Goal: Task Accomplishment & Management: Manage account settings

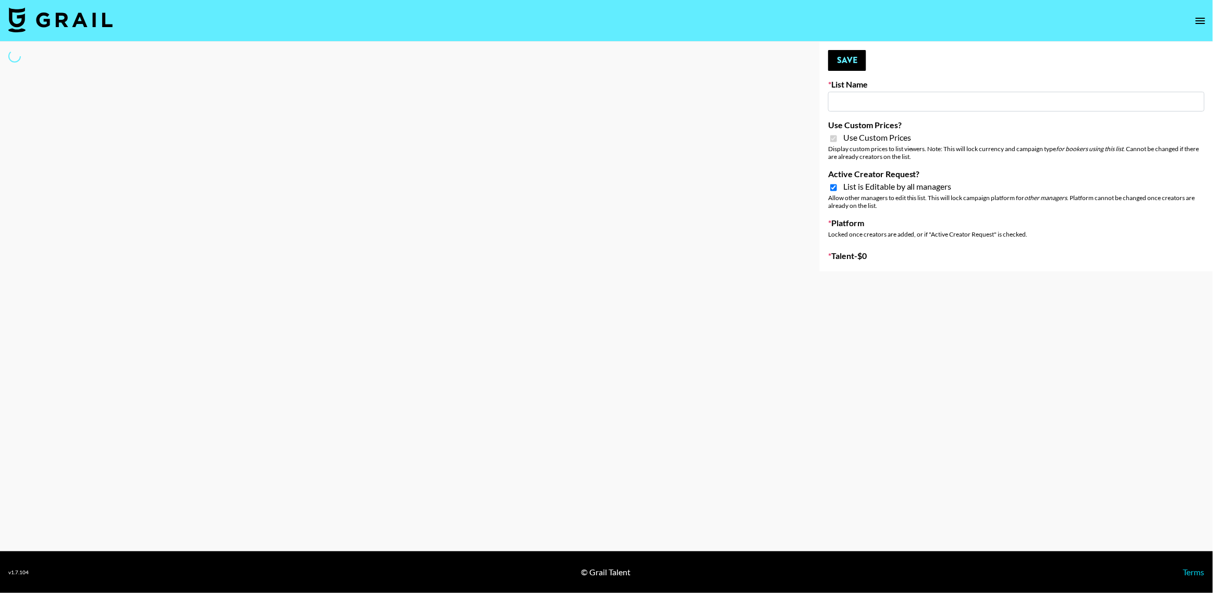
type input "Sleep & Glow"
checkbox input "true"
select select "Brand"
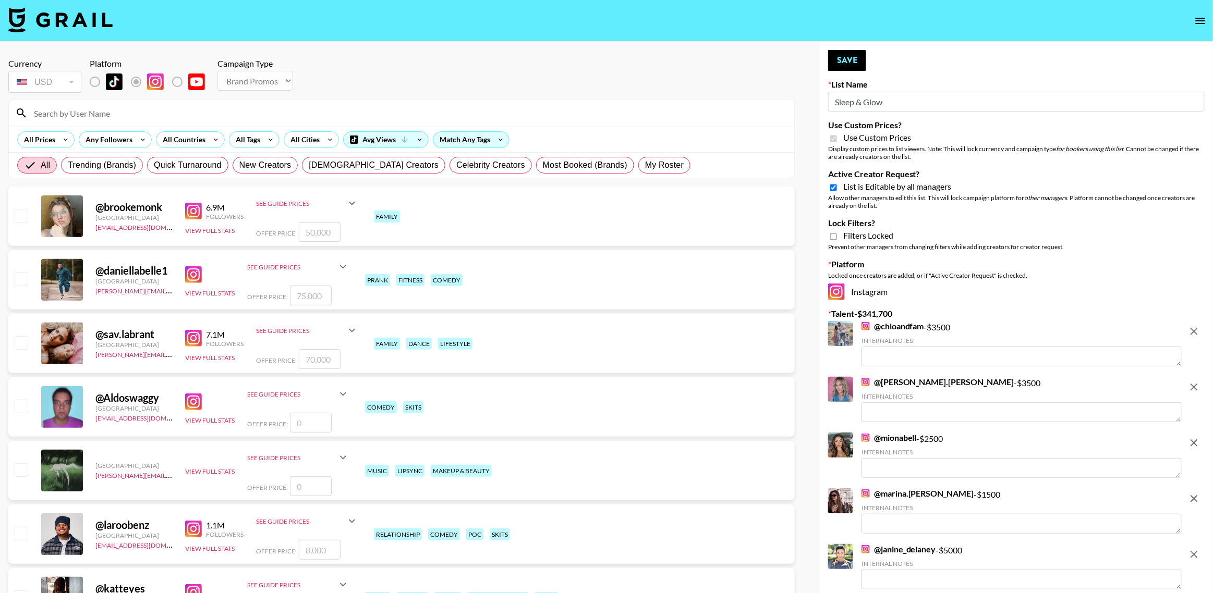
click at [834, 189] on input "Active Creator Request?" at bounding box center [833, 187] width 7 height 9
checkbox input "false"
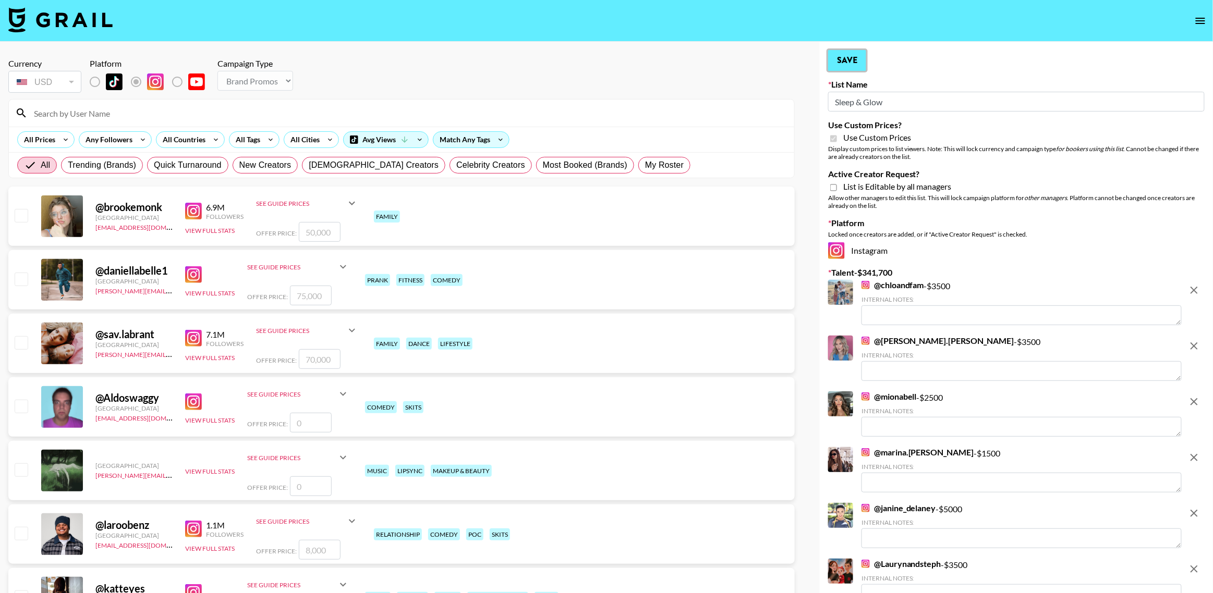
click at [840, 60] on button "Save" at bounding box center [847, 60] width 38 height 21
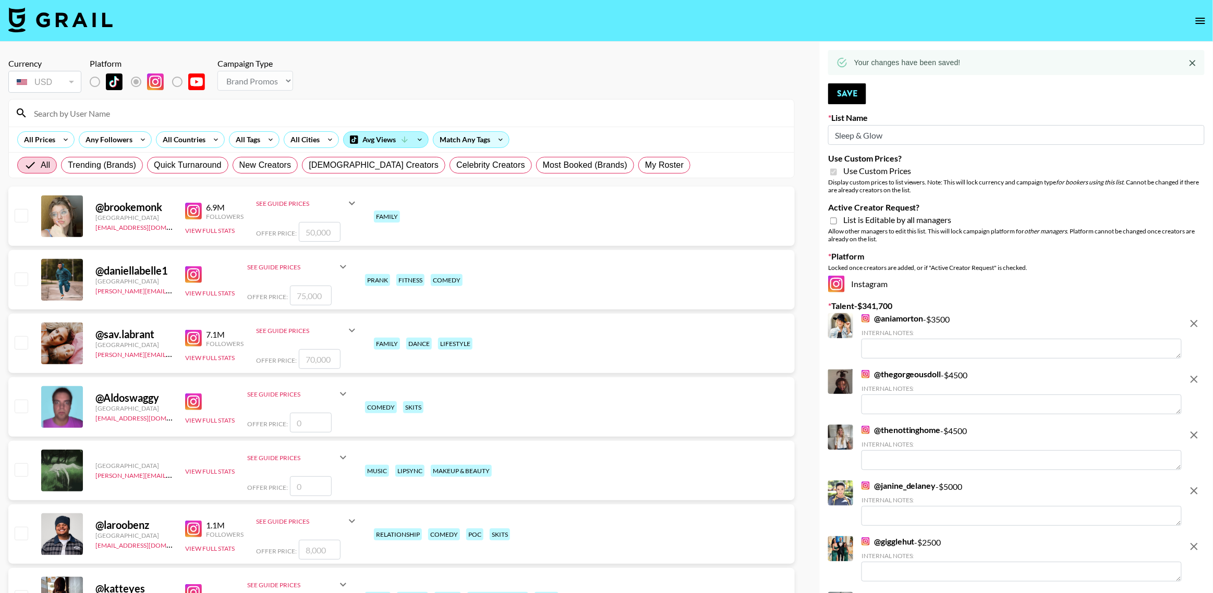
click at [372, 138] on div "Avg Views" at bounding box center [386, 140] width 84 height 16
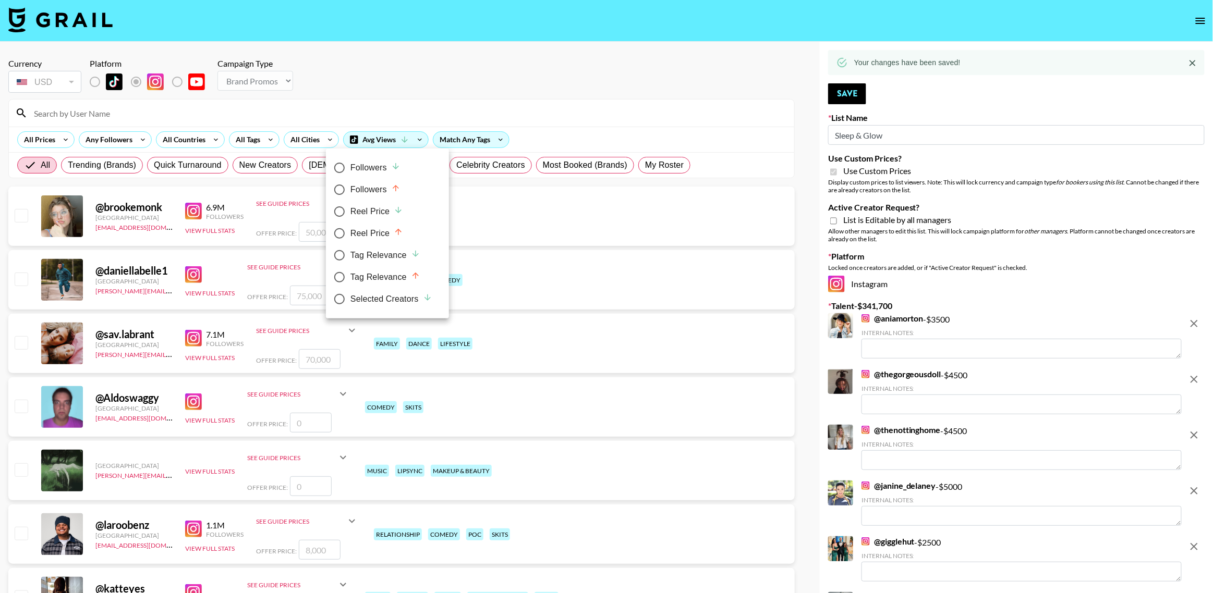
drag, startPoint x: 405, startPoint y: 302, endPoint x: 526, endPoint y: 105, distance: 231.0
click at [405, 302] on div "Selected Creators" at bounding box center [391, 299] width 82 height 13
click at [350, 302] on input "Selected Creators" at bounding box center [340, 299] width 22 height 22
radio input "true"
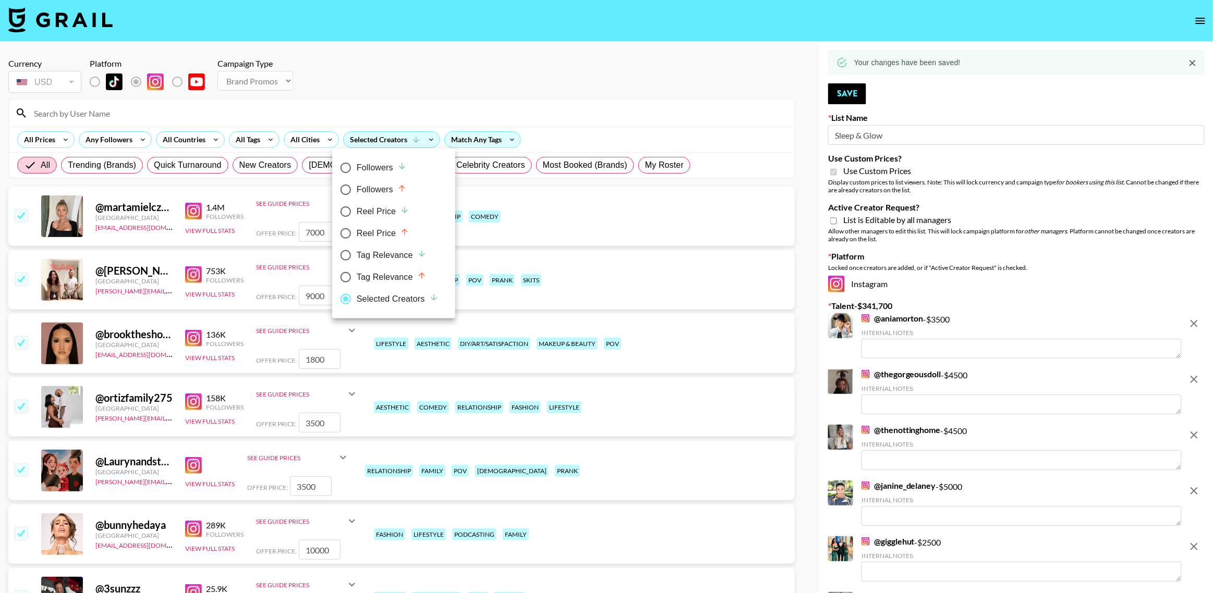
click at [460, 64] on div at bounding box center [606, 296] width 1213 height 593
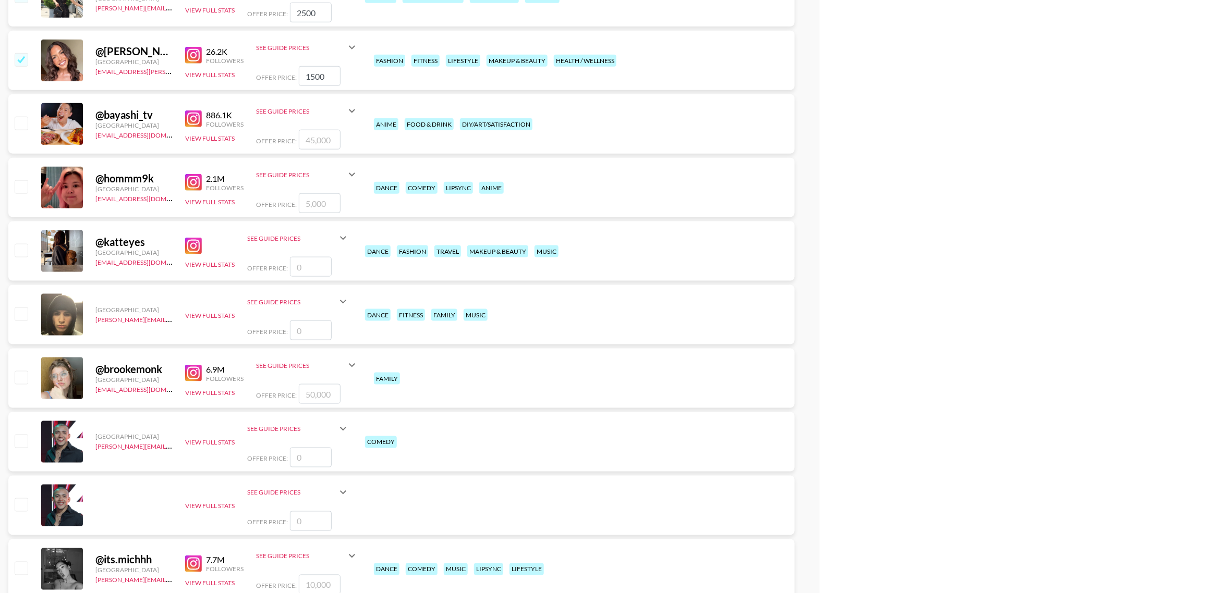
scroll to position [5833, 0]
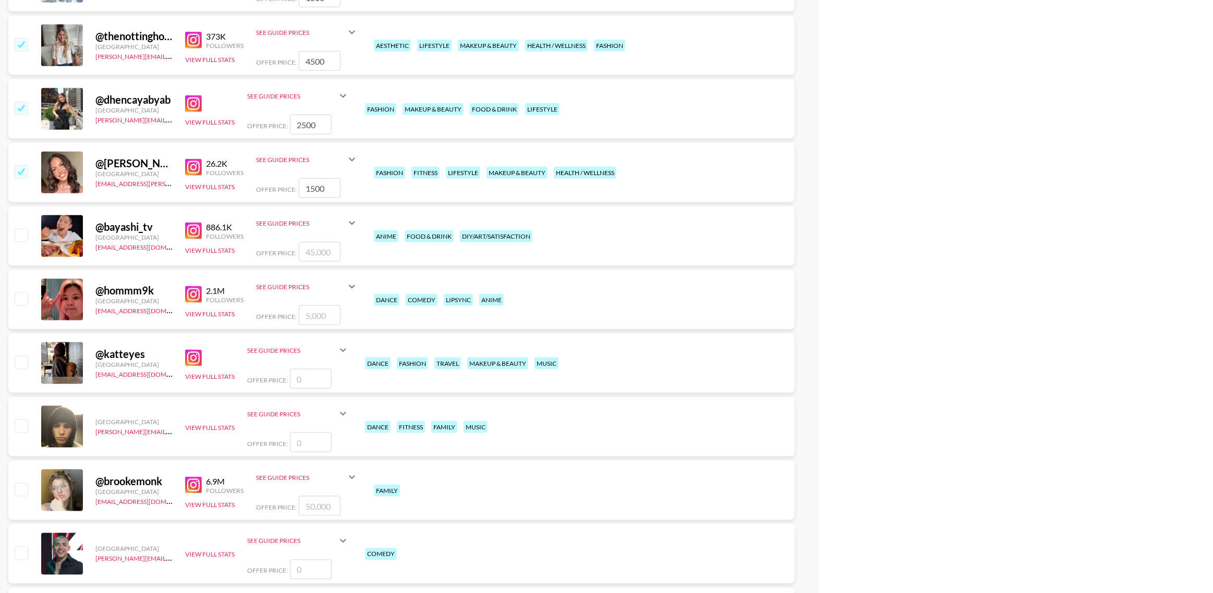
click at [21, 176] on input "checkbox" at bounding box center [21, 171] width 13 height 13
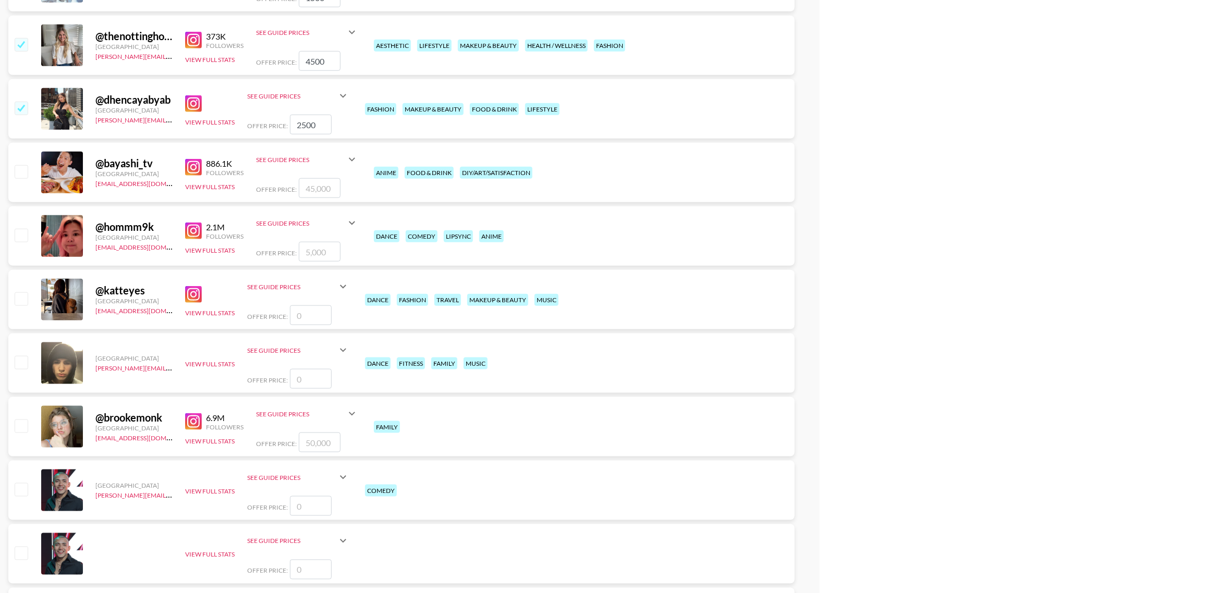
scroll to position [5764, 0]
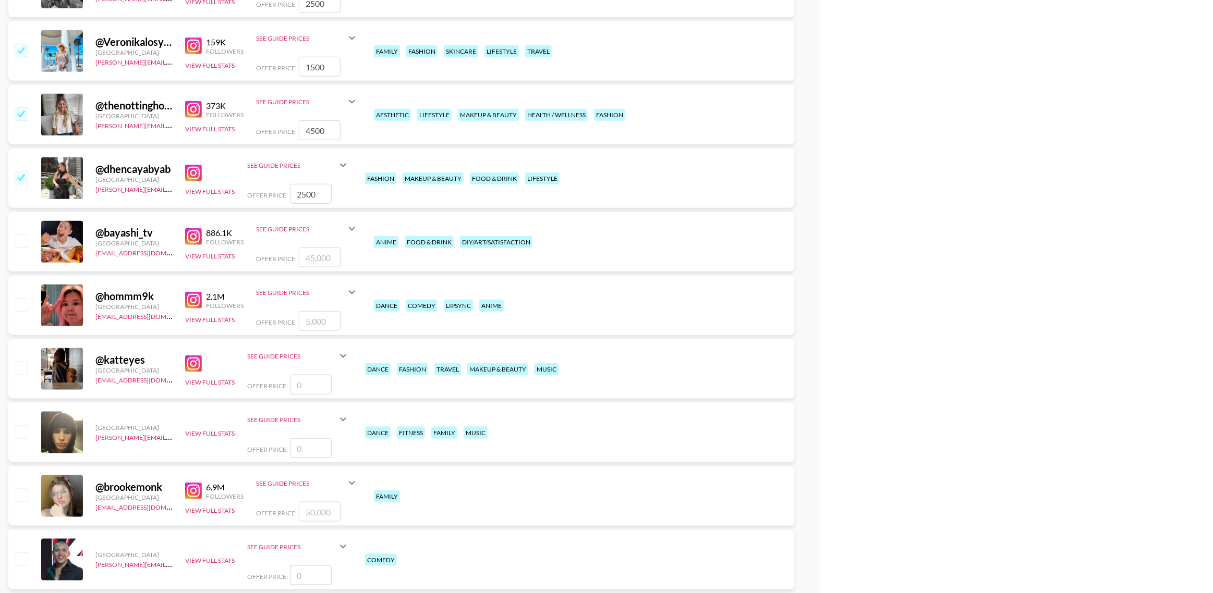
click at [25, 179] on input "checkbox" at bounding box center [21, 177] width 13 height 13
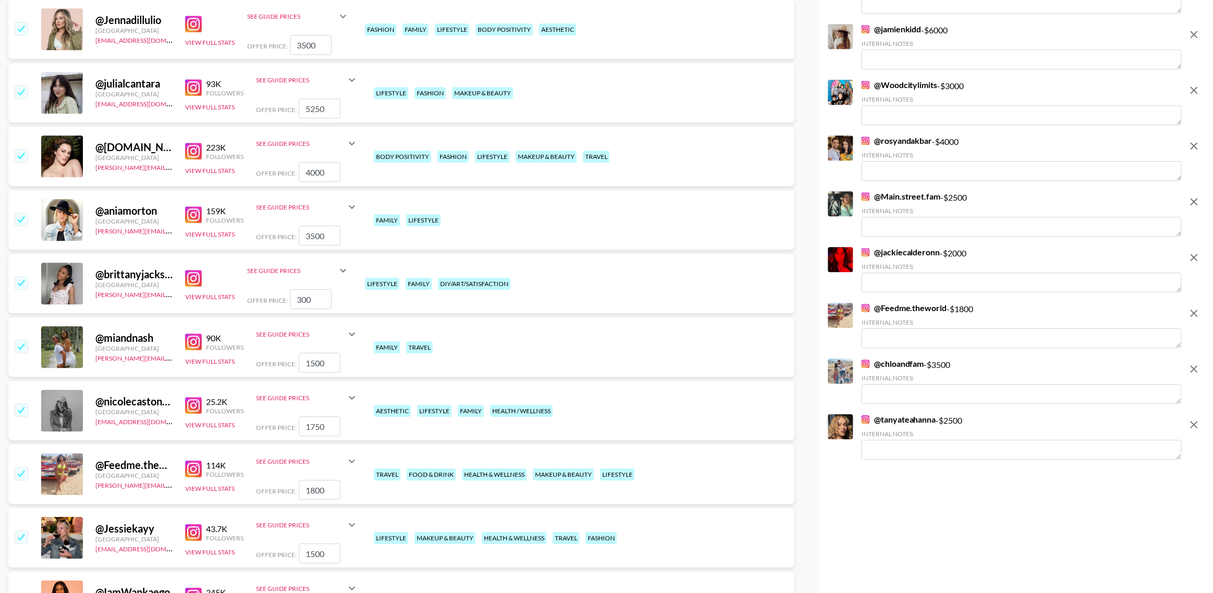
scroll to position [4806, 0]
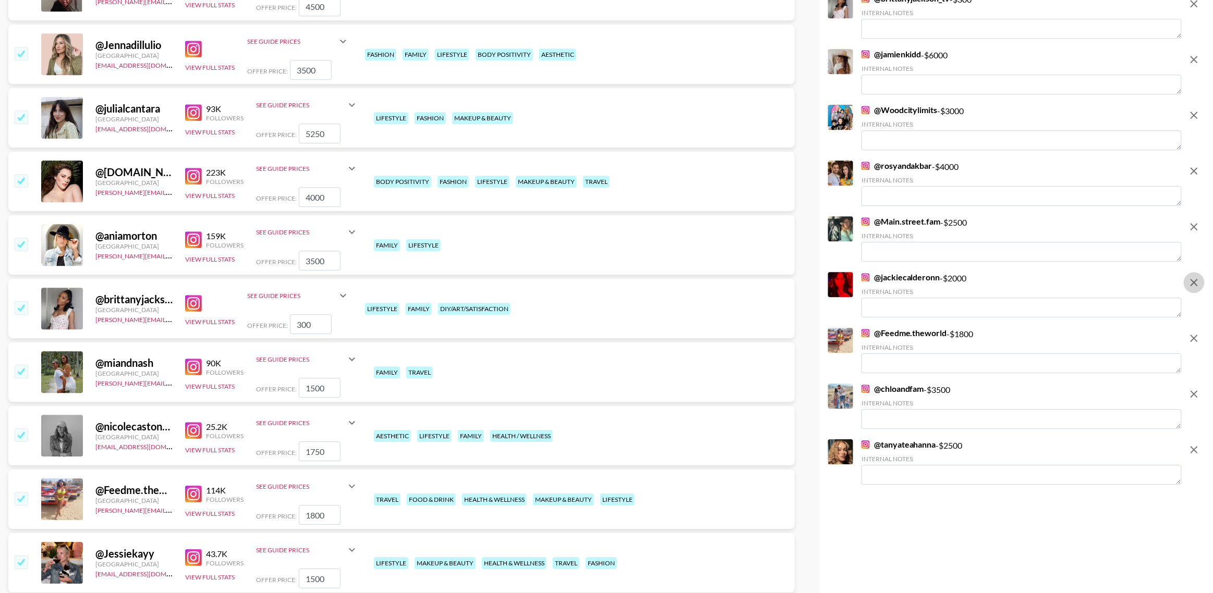
click at [1195, 284] on icon "remove" at bounding box center [1194, 282] width 13 height 13
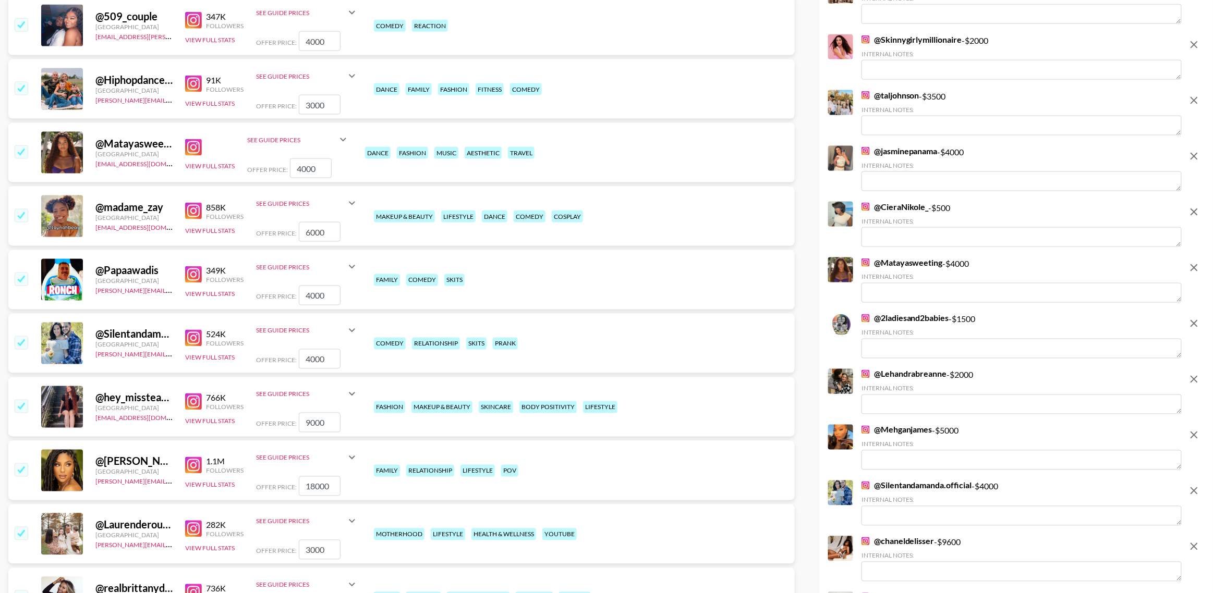
scroll to position [0, 0]
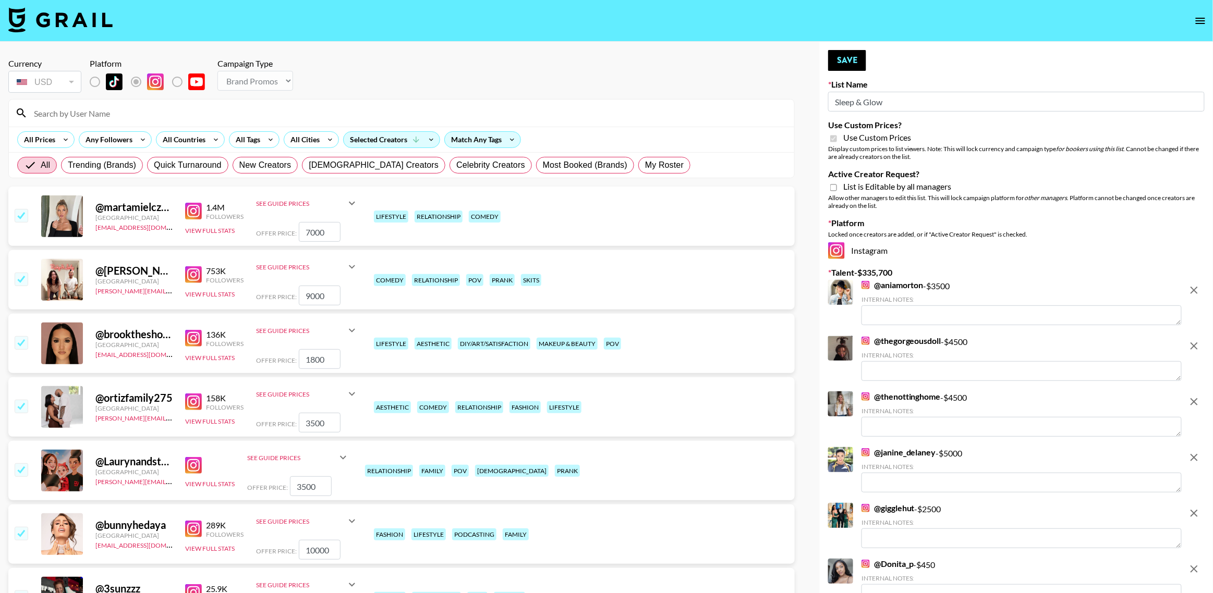
click at [1200, 22] on icon "open drawer" at bounding box center [1200, 21] width 13 height 13
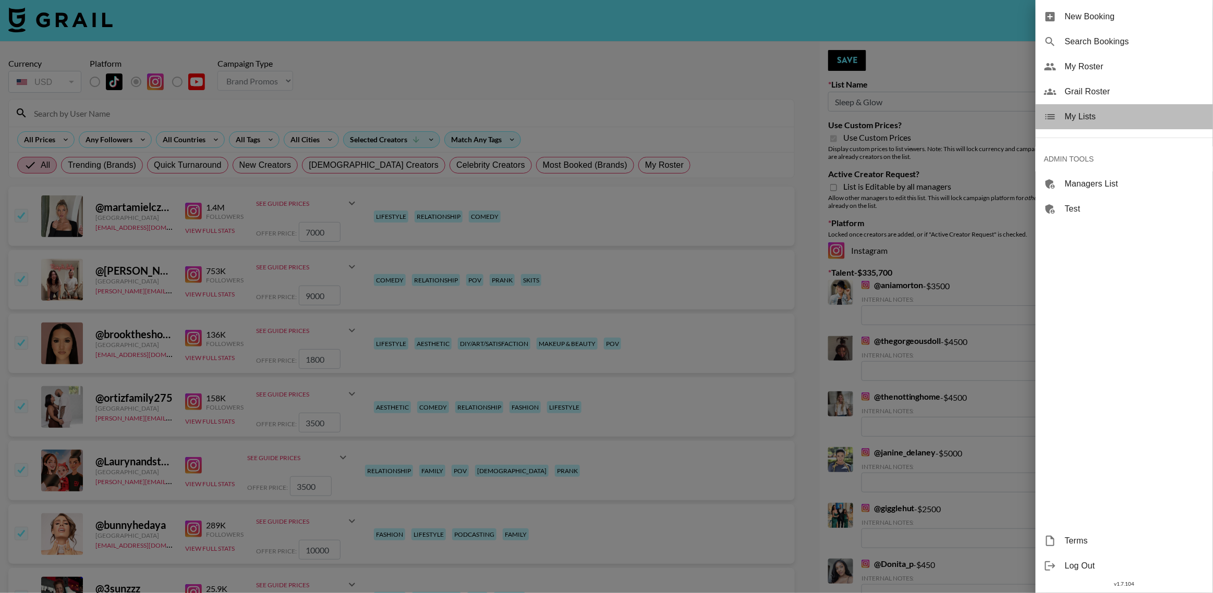
click at [1086, 118] on span "My Lists" at bounding box center [1135, 117] width 140 height 13
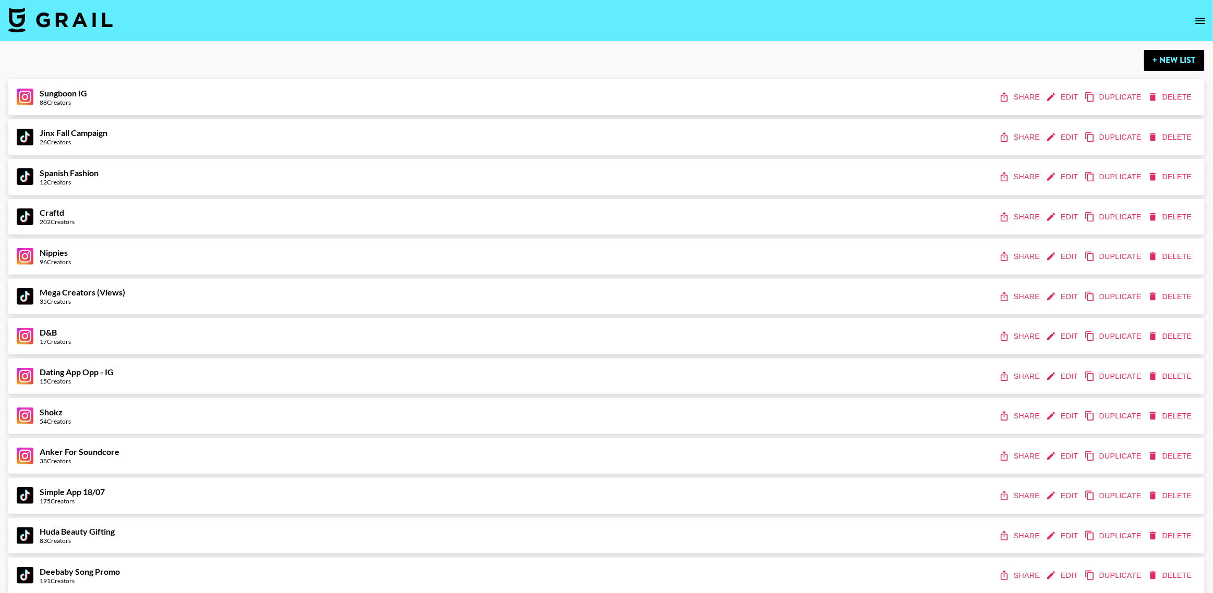
scroll to position [4105, 0]
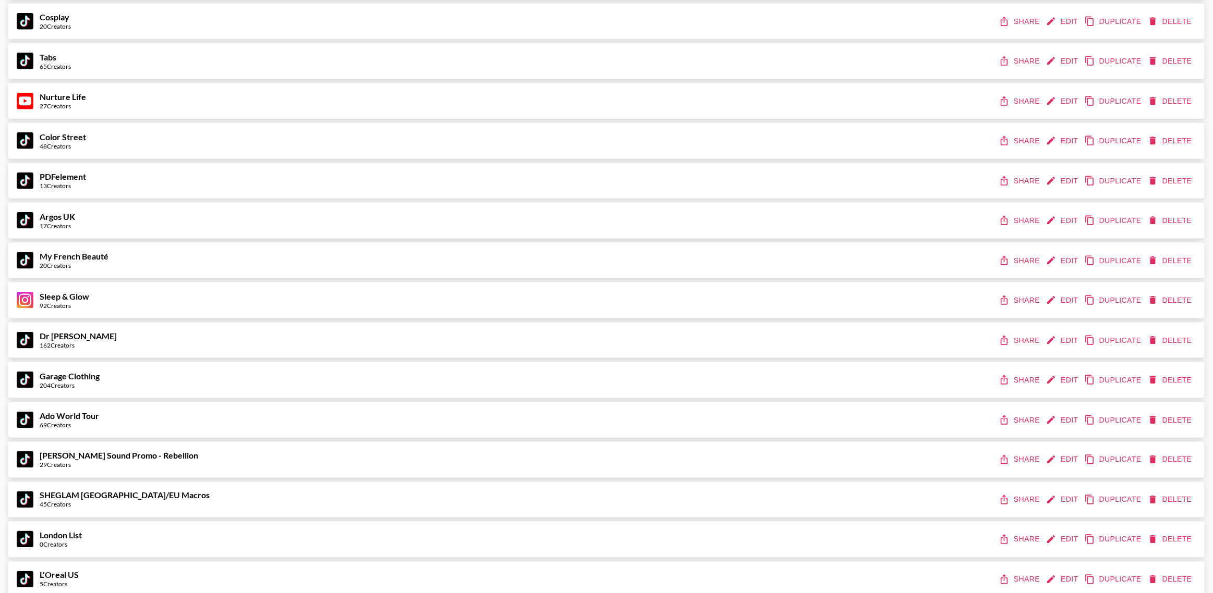
click at [1018, 299] on button "Share" at bounding box center [1020, 300] width 47 height 19
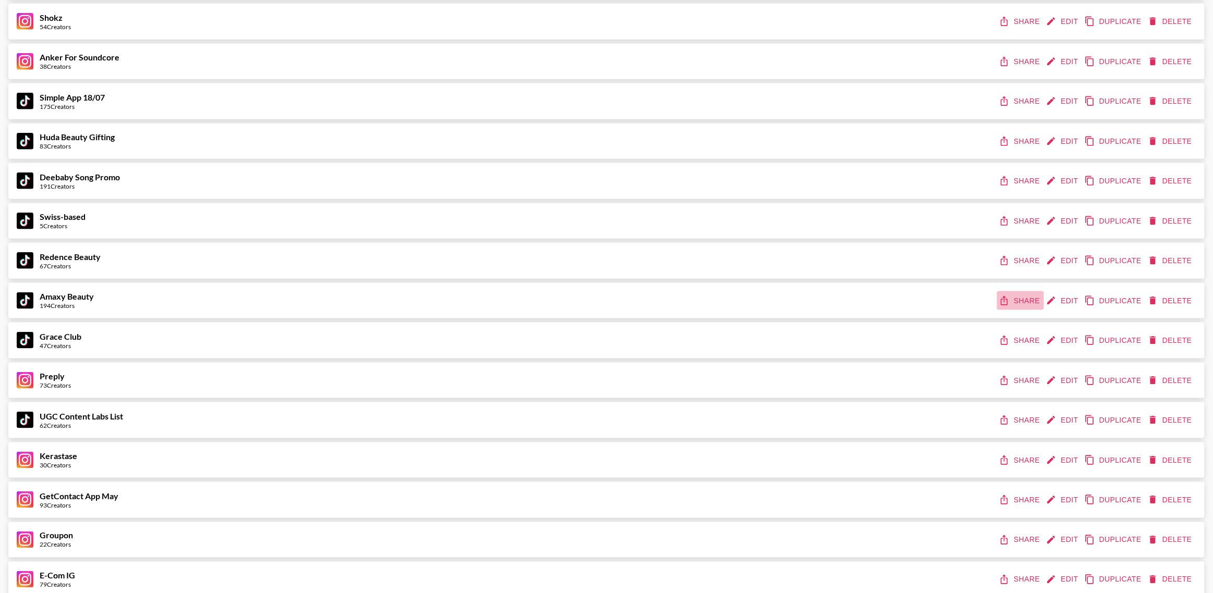
click at [1008, 300] on icon "share" at bounding box center [1004, 300] width 7 height 9
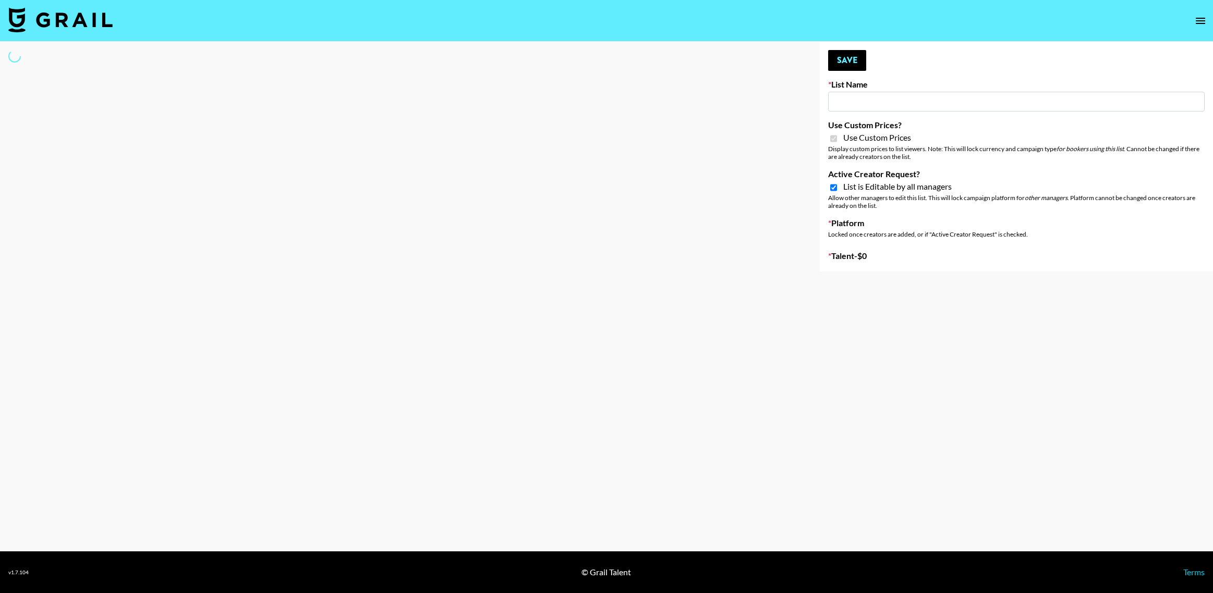
select select "Brand"
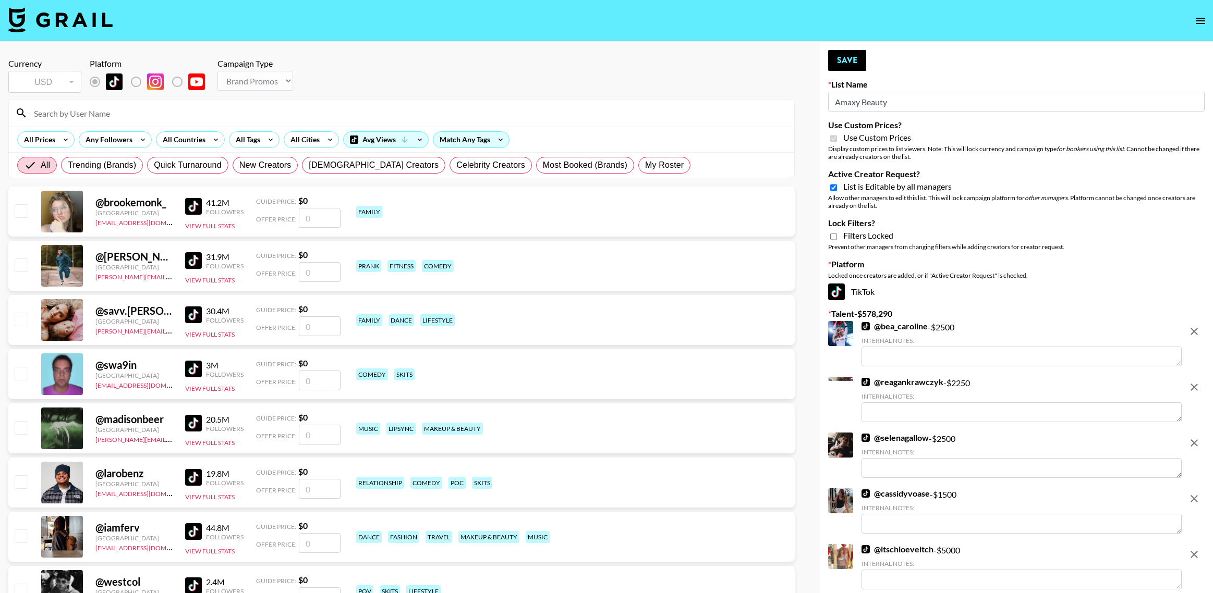
type input "Amaxy Beauty"
checkbox input "true"
click at [833, 189] on input "Active Creator Request?" at bounding box center [833, 187] width 7 height 9
checkbox input "false"
click at [844, 60] on button "Save" at bounding box center [847, 60] width 38 height 21
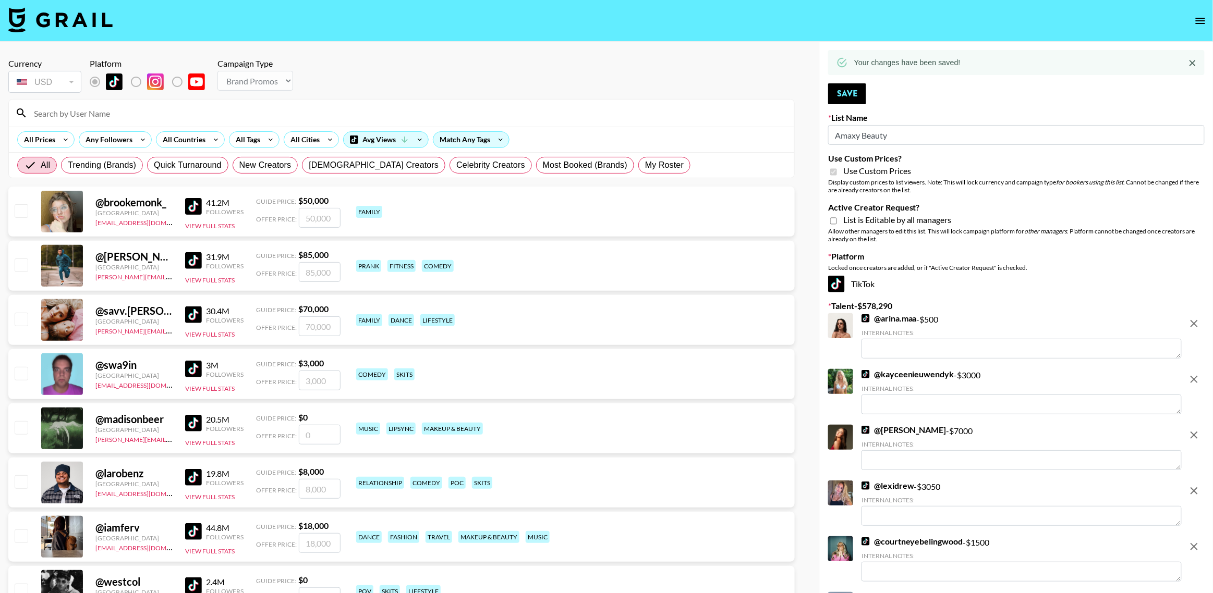
click at [722, 65] on div "Currency USD USD ​ Platform Campaign Type Choose Type... Song Promos Brand Prom…" at bounding box center [401, 76] width 786 height 37
click at [460, 140] on div "Match Any Tags" at bounding box center [471, 140] width 76 height 16
drag, startPoint x: 464, startPoint y: 206, endPoint x: 429, endPoint y: 203, distance: 35.1
click at [464, 206] on span "All Selected Tags" at bounding box center [475, 202] width 65 height 13
click at [443, 206] on input "All Selected Tags" at bounding box center [432, 202] width 22 height 22
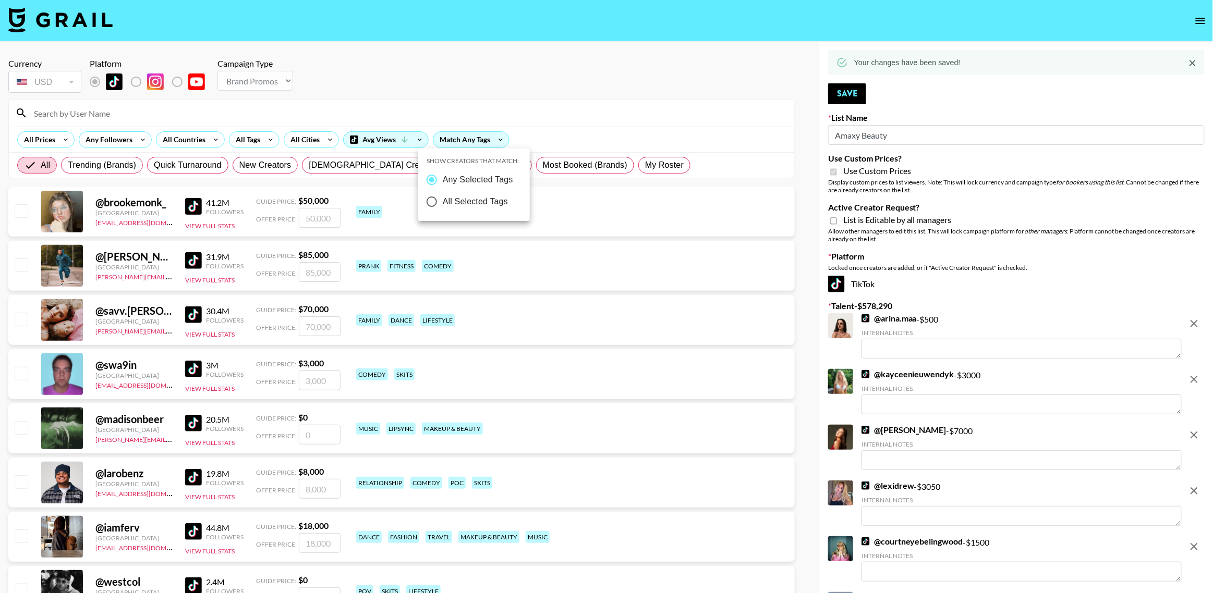
radio input "true"
drag, startPoint x: 433, startPoint y: 173, endPoint x: 382, endPoint y: 141, distance: 60.6
click at [433, 173] on input "Any Selected Tags" at bounding box center [430, 180] width 22 height 22
radio input "true"
click at [382, 141] on div at bounding box center [606, 296] width 1213 height 593
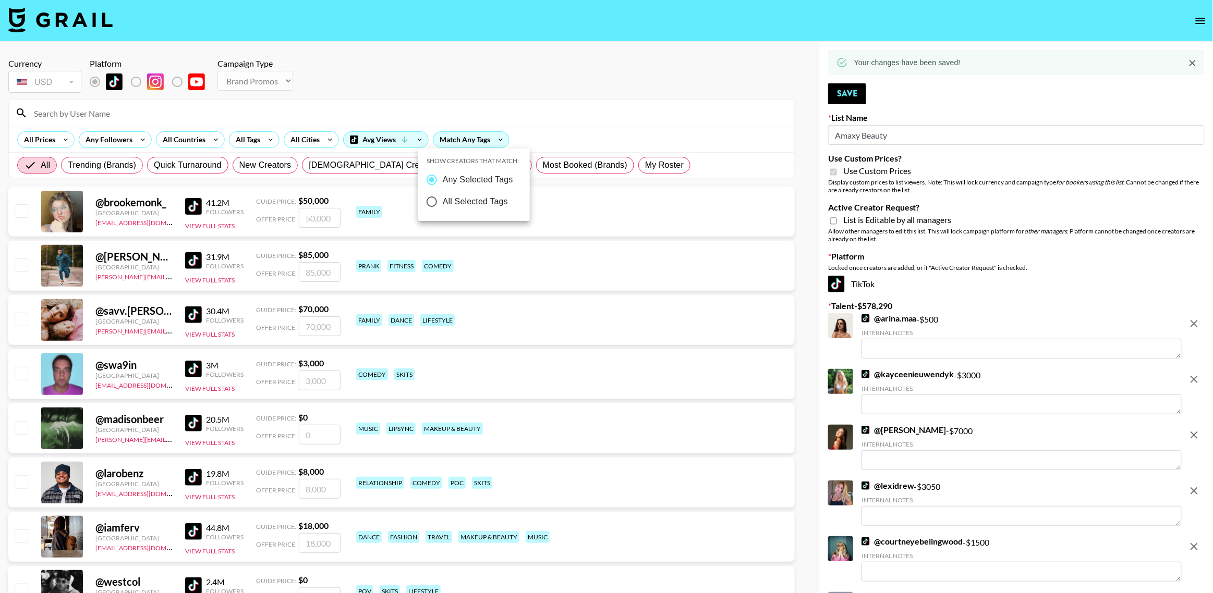
radio input "false"
click at [382, 141] on div "Avg Views" at bounding box center [386, 140] width 84 height 16
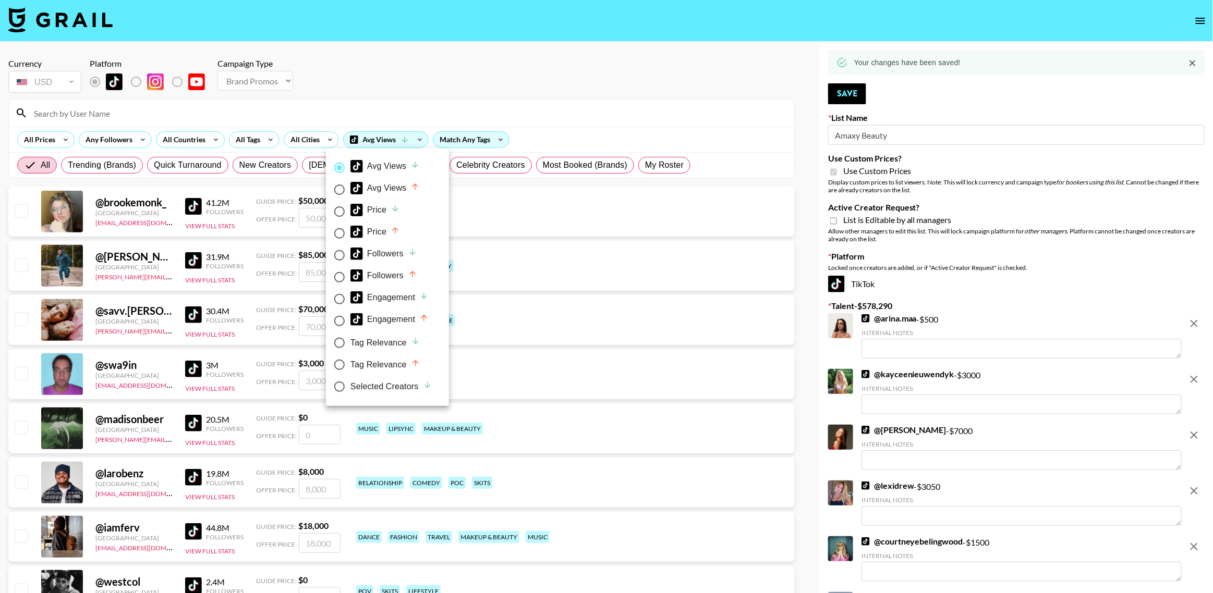
click at [383, 387] on div "Selected Creators" at bounding box center [391, 387] width 82 height 13
click at [350, 387] on input "Selected Creators" at bounding box center [340, 387] width 22 height 22
radio input "true"
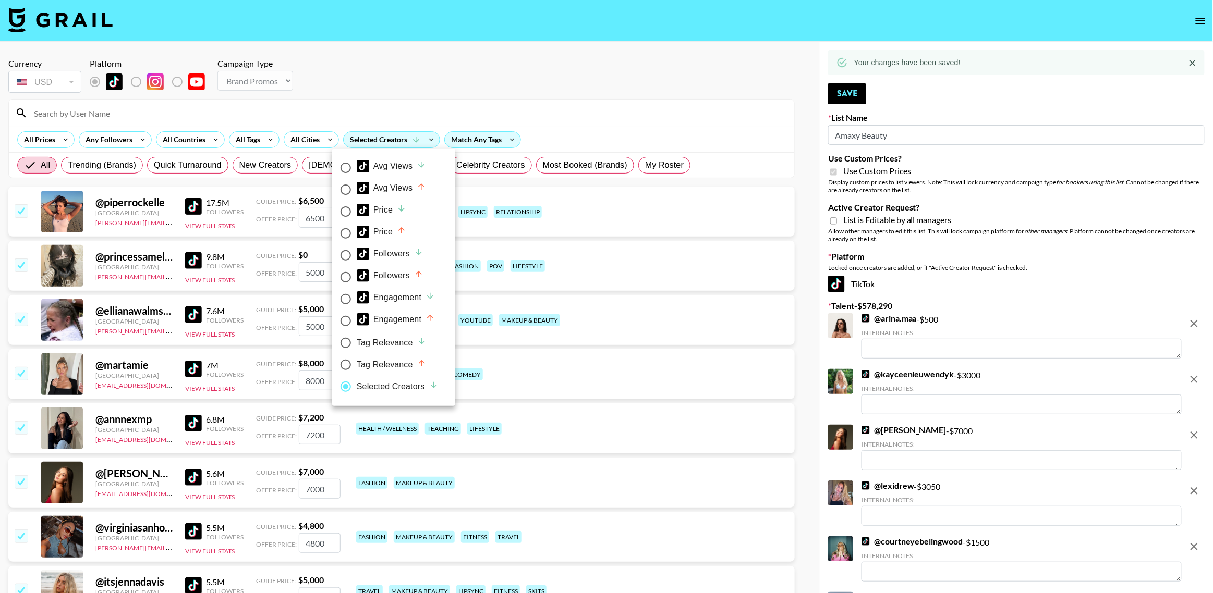
radio input "false"
click at [421, 75] on div at bounding box center [606, 296] width 1213 height 593
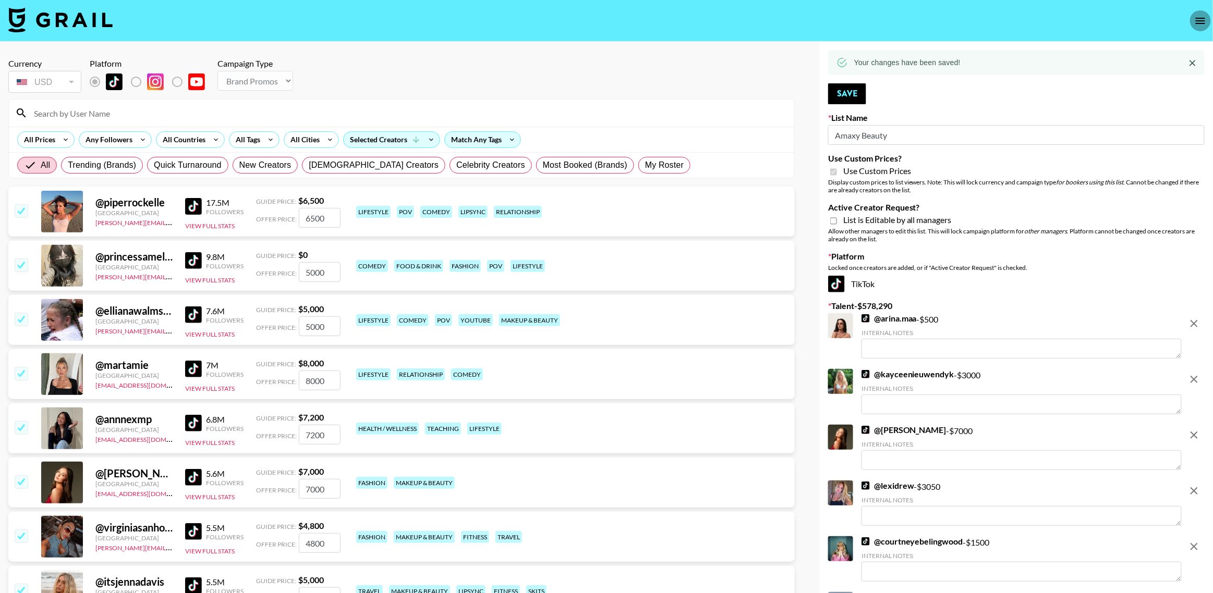
click at [1196, 27] on button "open drawer" at bounding box center [1200, 20] width 21 height 21
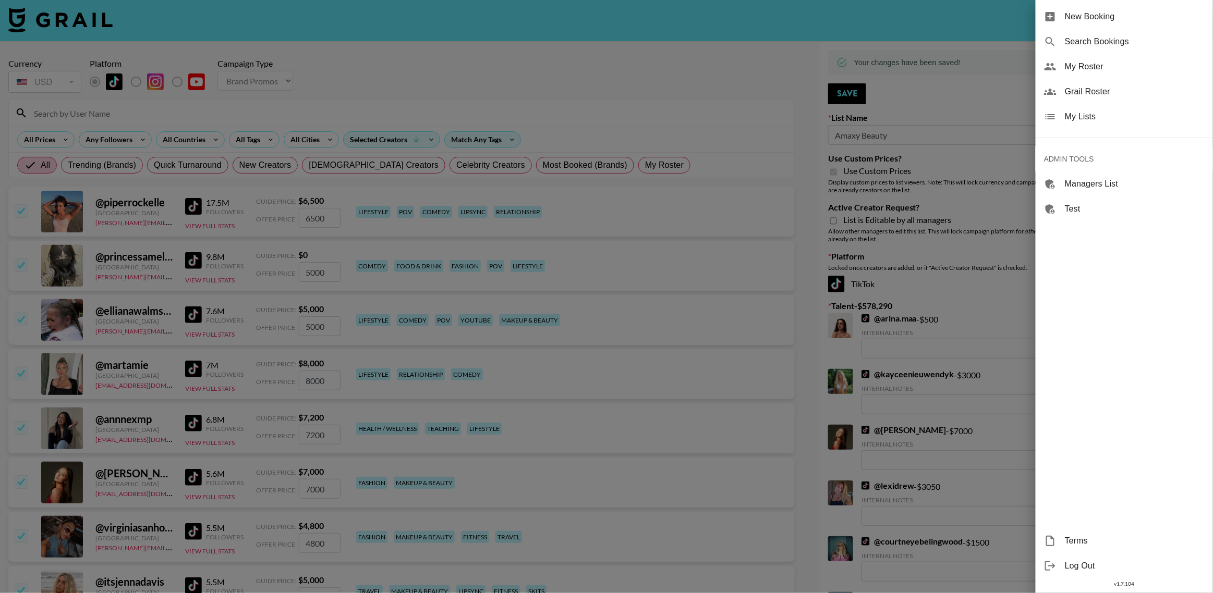
click at [1094, 123] on div "My Lists" at bounding box center [1124, 116] width 177 height 25
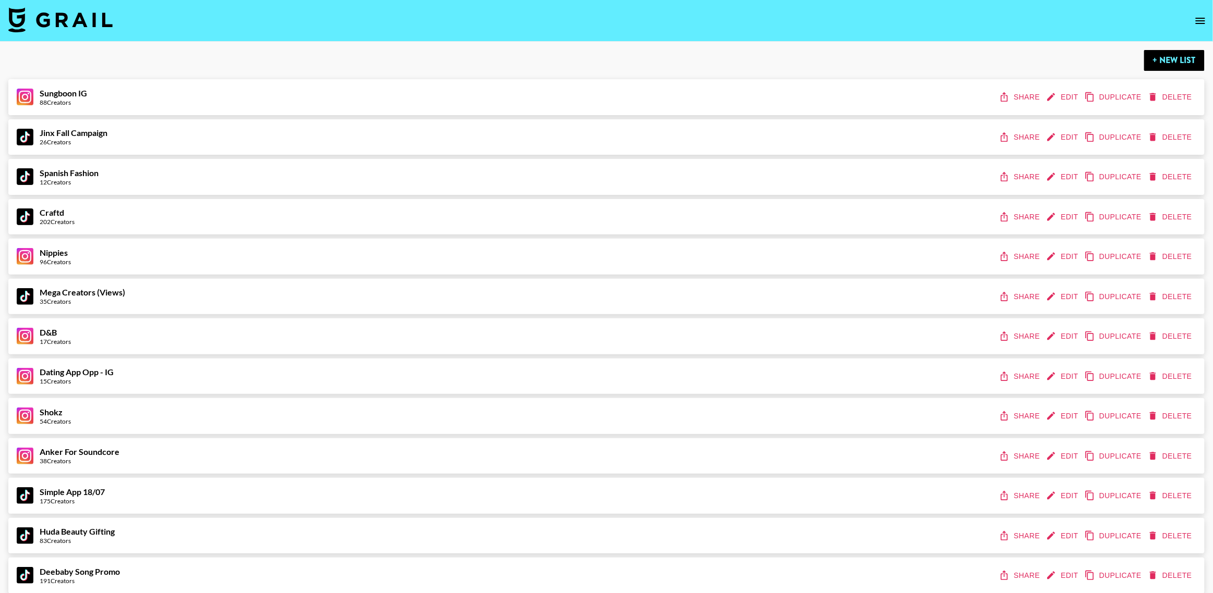
scroll to position [395, 0]
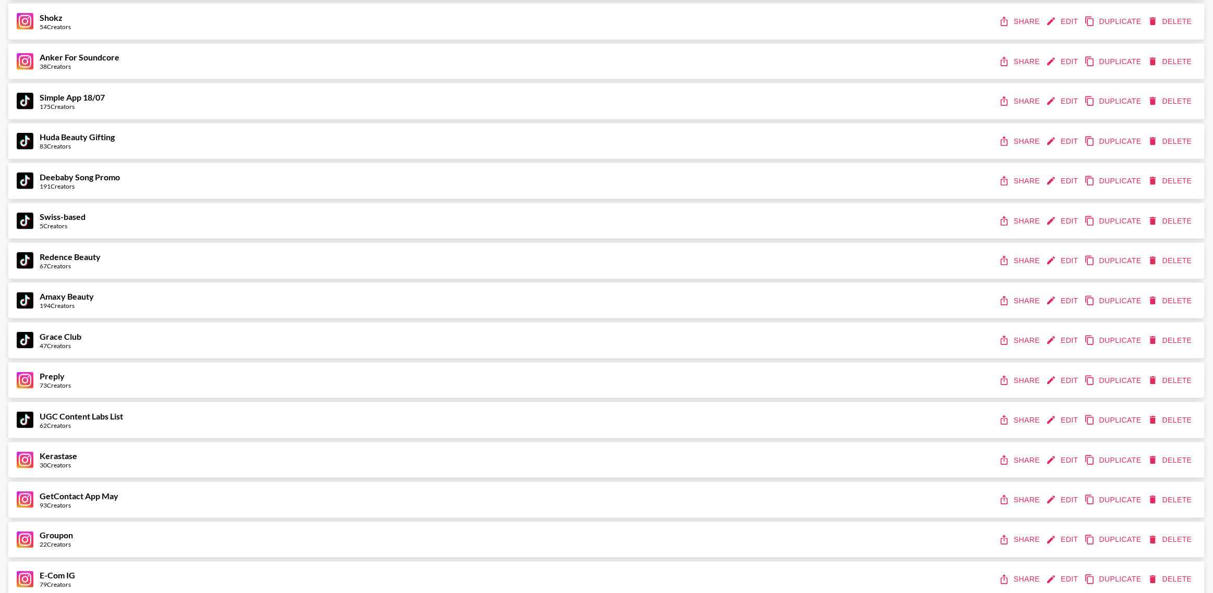
click at [1015, 305] on button "Share" at bounding box center [1020, 300] width 47 height 19
